Goal: Task Accomplishment & Management: Manage account settings

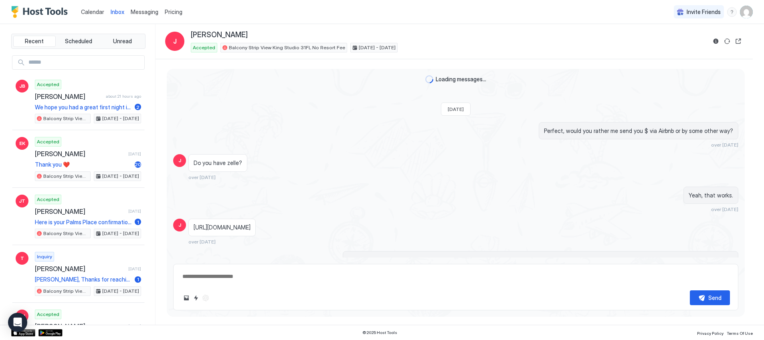
scroll to position [2048, 0]
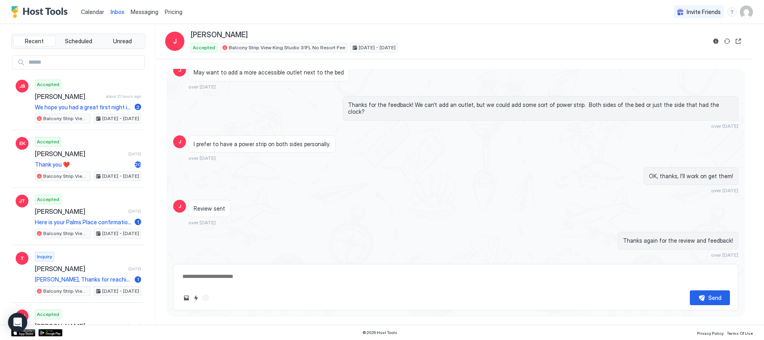
type textarea "*"
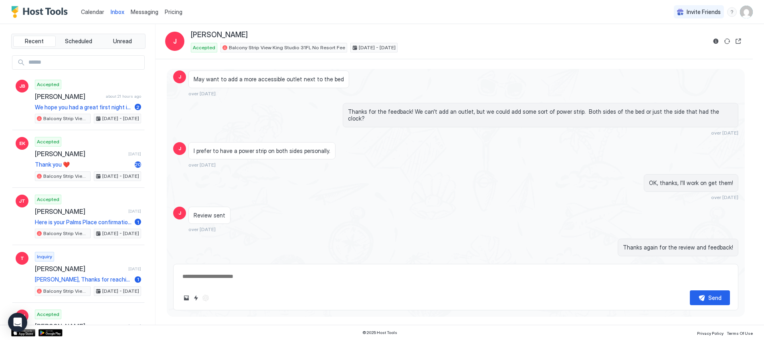
click at [143, 14] on span "Messaging" at bounding box center [145, 11] width 28 height 7
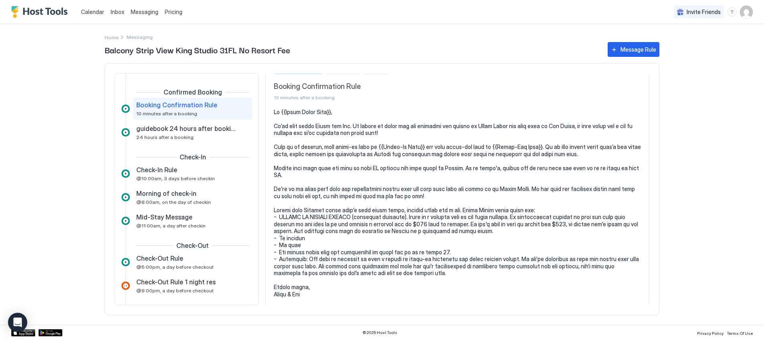
scroll to position [18, 0]
click at [177, 136] on span "24 hours after a booking" at bounding box center [164, 137] width 57 height 6
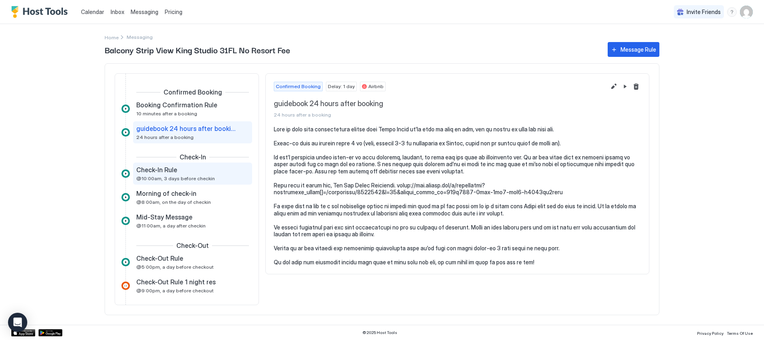
click at [171, 176] on span "@10:00am, 3 days before checkin" at bounding box center [175, 179] width 79 height 6
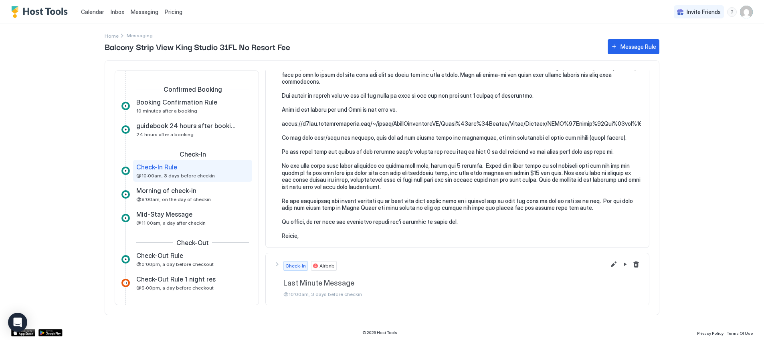
scroll to position [312, 0]
click at [213, 197] on div "Morning of check-in @8:00am, on the day of checkin" at bounding box center [186, 195] width 101 height 16
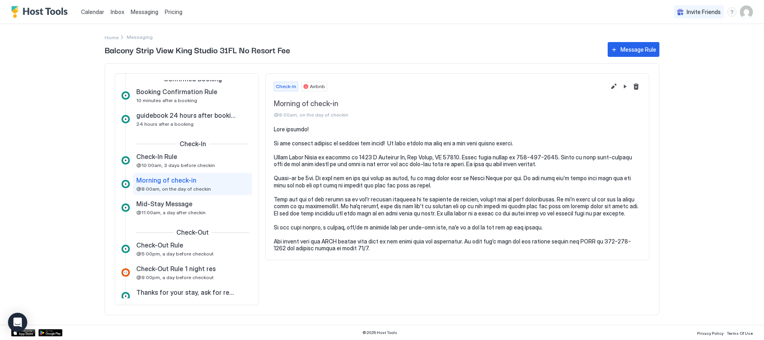
scroll to position [14, 0]
click at [193, 206] on div "Mid-Stay Message" at bounding box center [186, 203] width 101 height 8
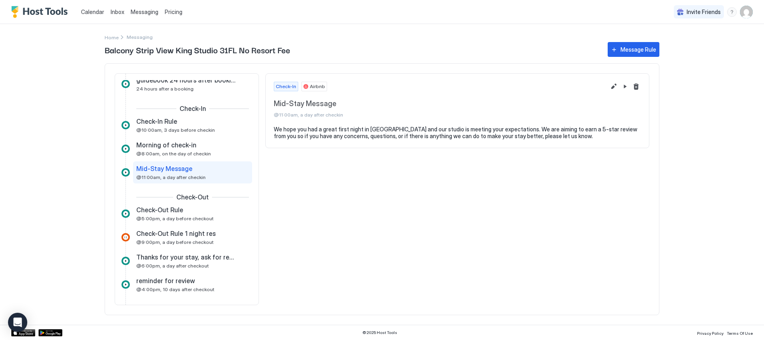
scroll to position [55, 0]
